Goal: Find specific page/section: Find specific page/section

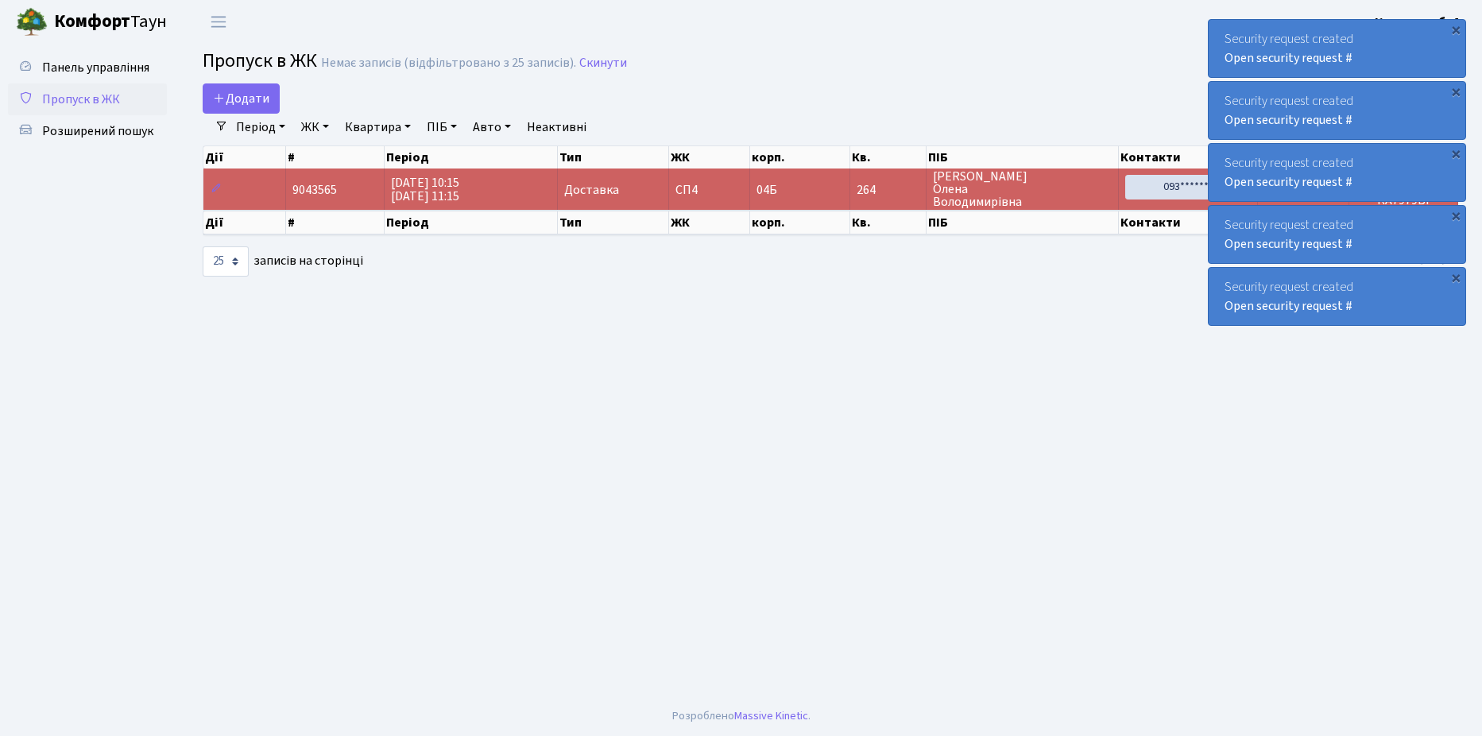
select select "25"
click at [83, 126] on span "Розширений пошук" at bounding box center [97, 130] width 111 height 17
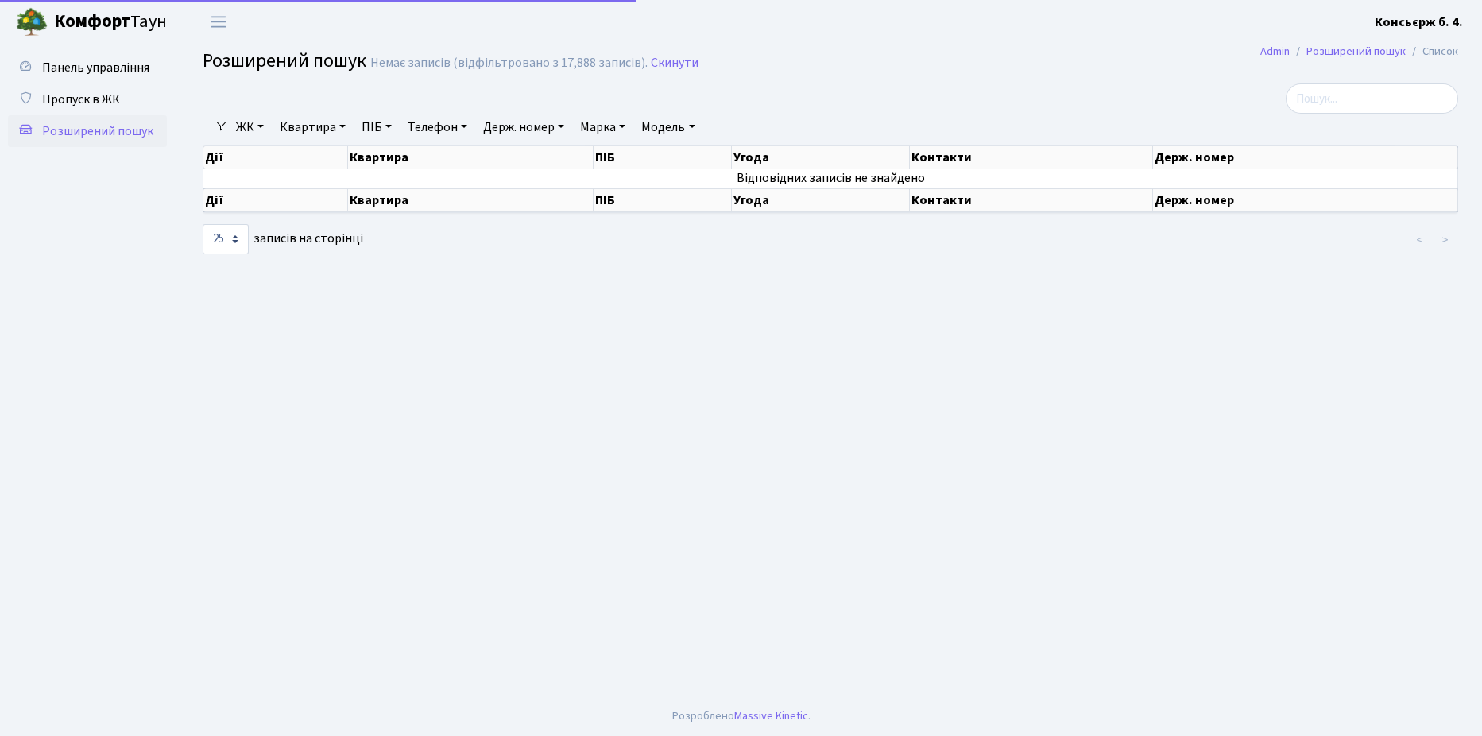
select select "25"
click at [77, 93] on span "Пропуск в ЖК" at bounding box center [81, 99] width 78 height 17
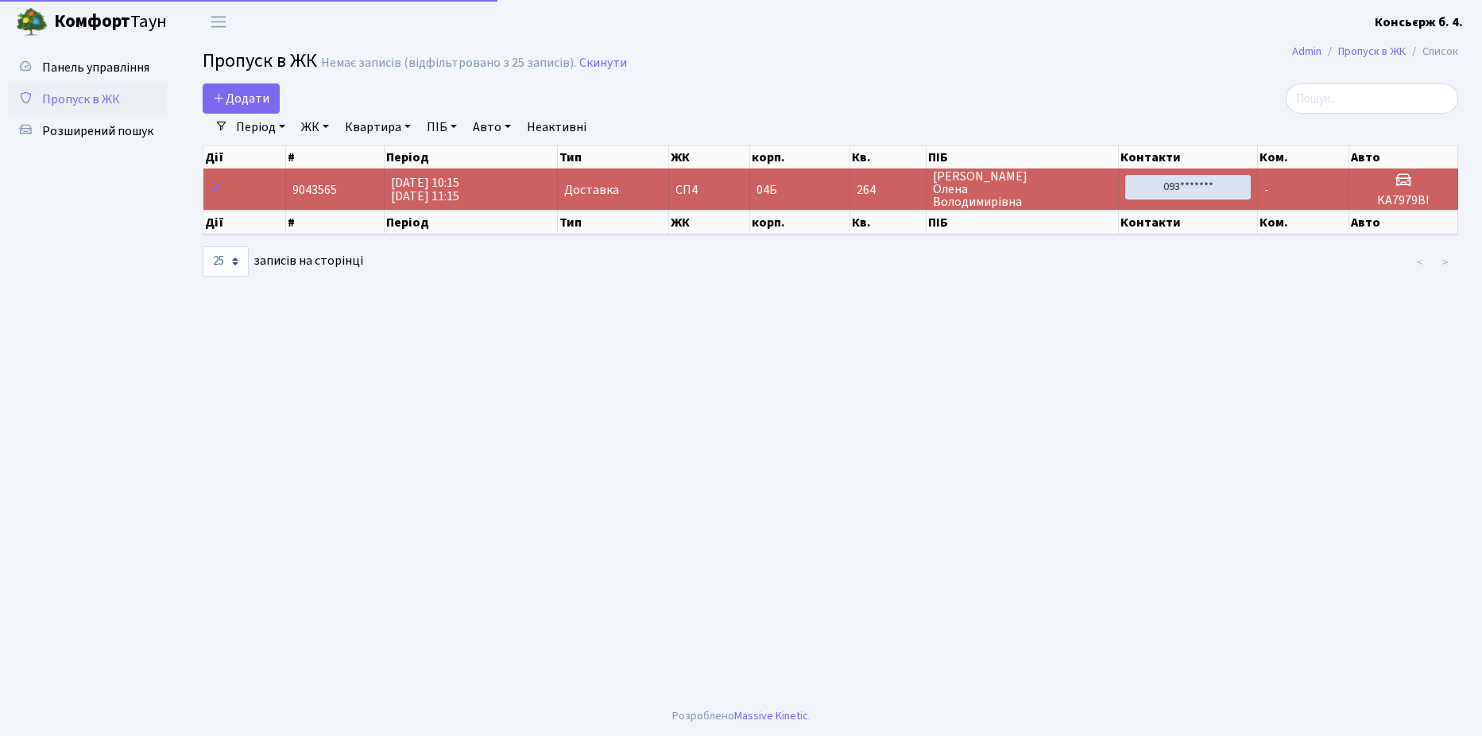
select select "25"
